Goal: Navigation & Orientation: Find specific page/section

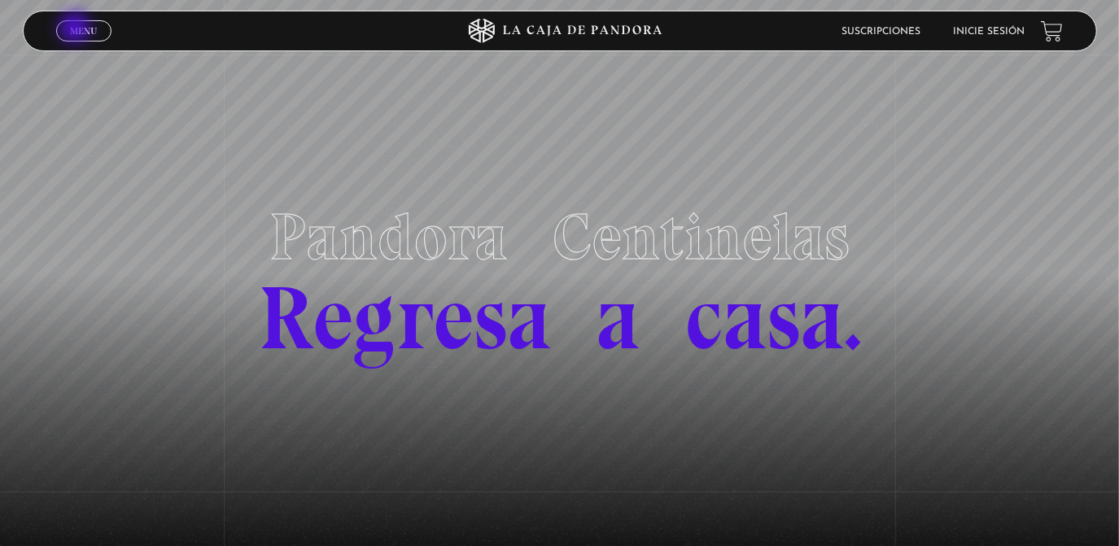
click at [77, 29] on span "Menu" at bounding box center [83, 31] width 27 height 10
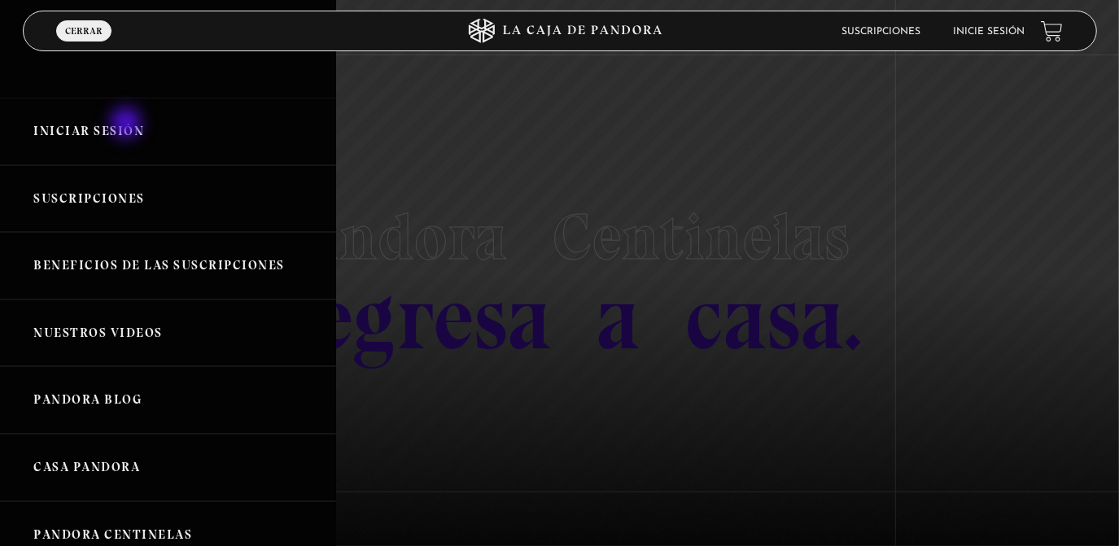
click at [128, 125] on link "Iniciar Sesión" at bounding box center [168, 132] width 336 height 68
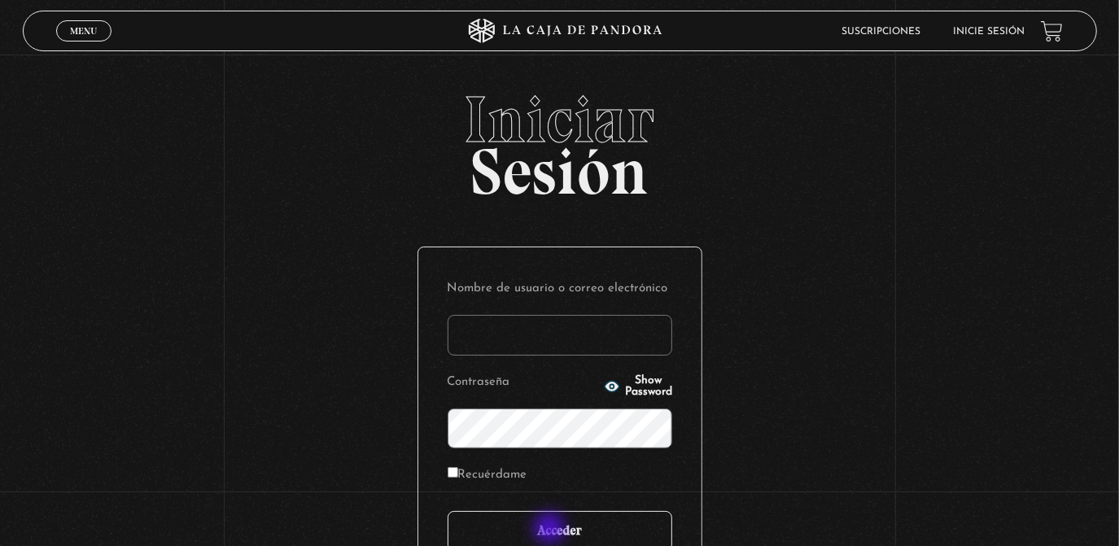
type input "rebe_sanchez28@hotmail.com"
click at [551, 530] on input "Acceder" at bounding box center [560, 531] width 225 height 41
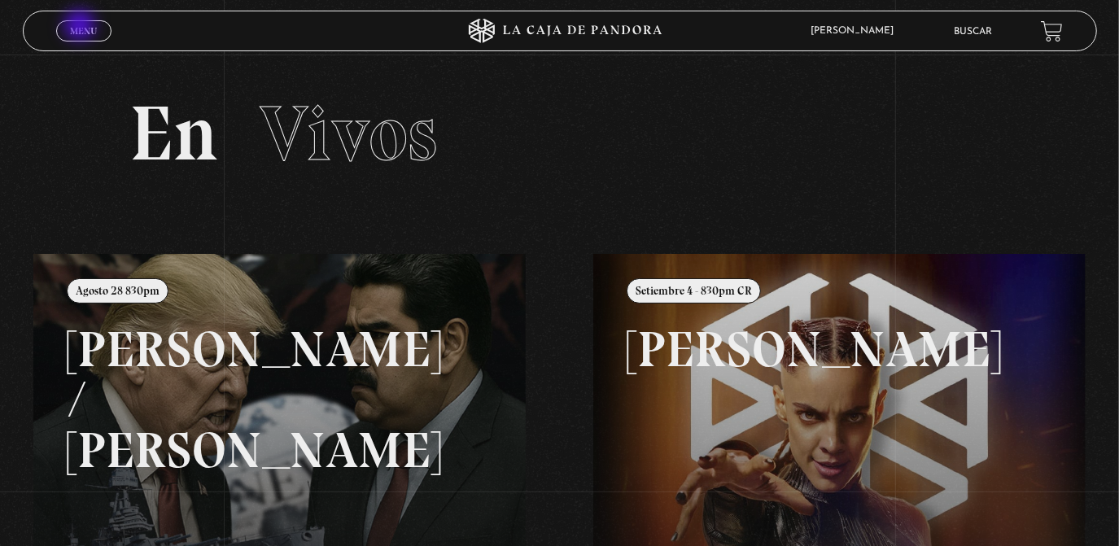
click at [81, 27] on span "Menu" at bounding box center [83, 31] width 27 height 10
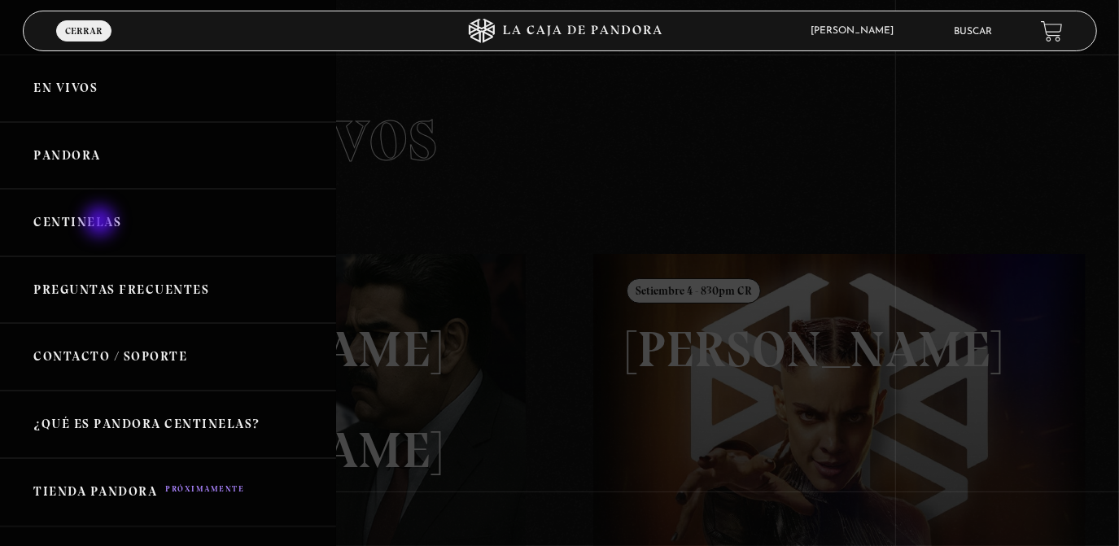
click at [102, 223] on link "Centinelas" at bounding box center [168, 223] width 336 height 68
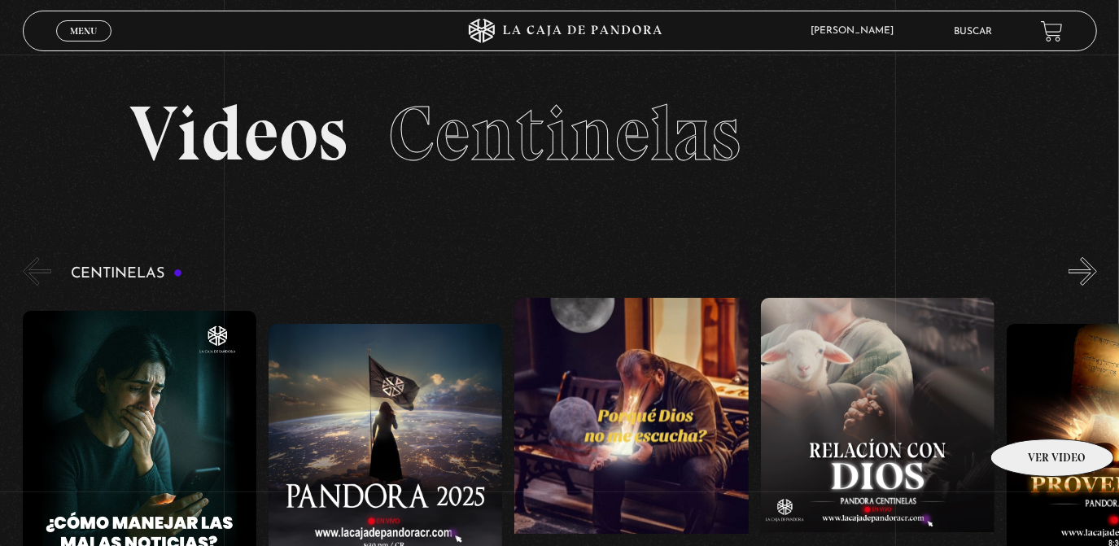
click at [1032, 414] on figure at bounding box center [1124, 470] width 234 height 293
